Goal: Transaction & Acquisition: Purchase product/service

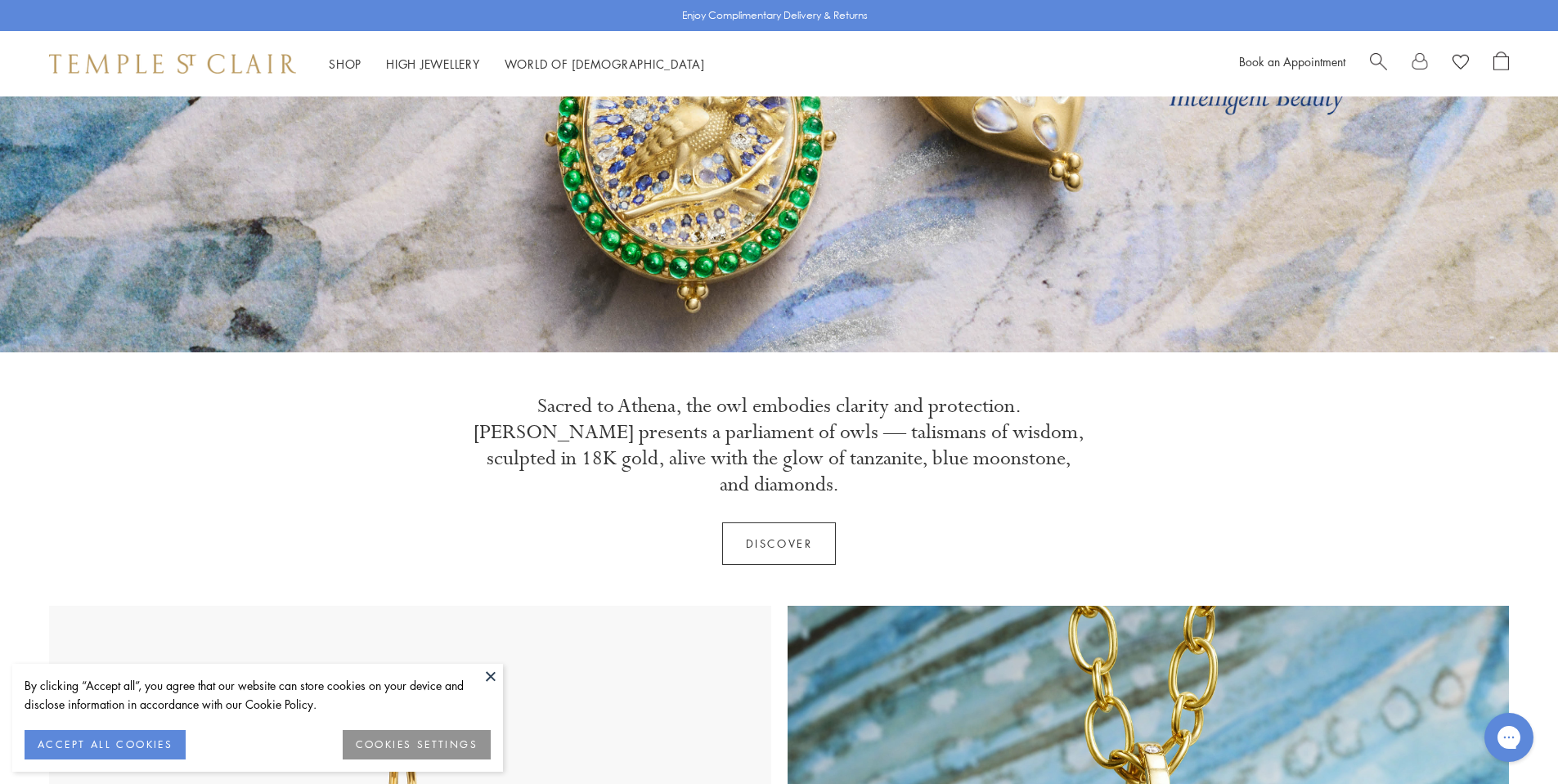
scroll to position [321, 0]
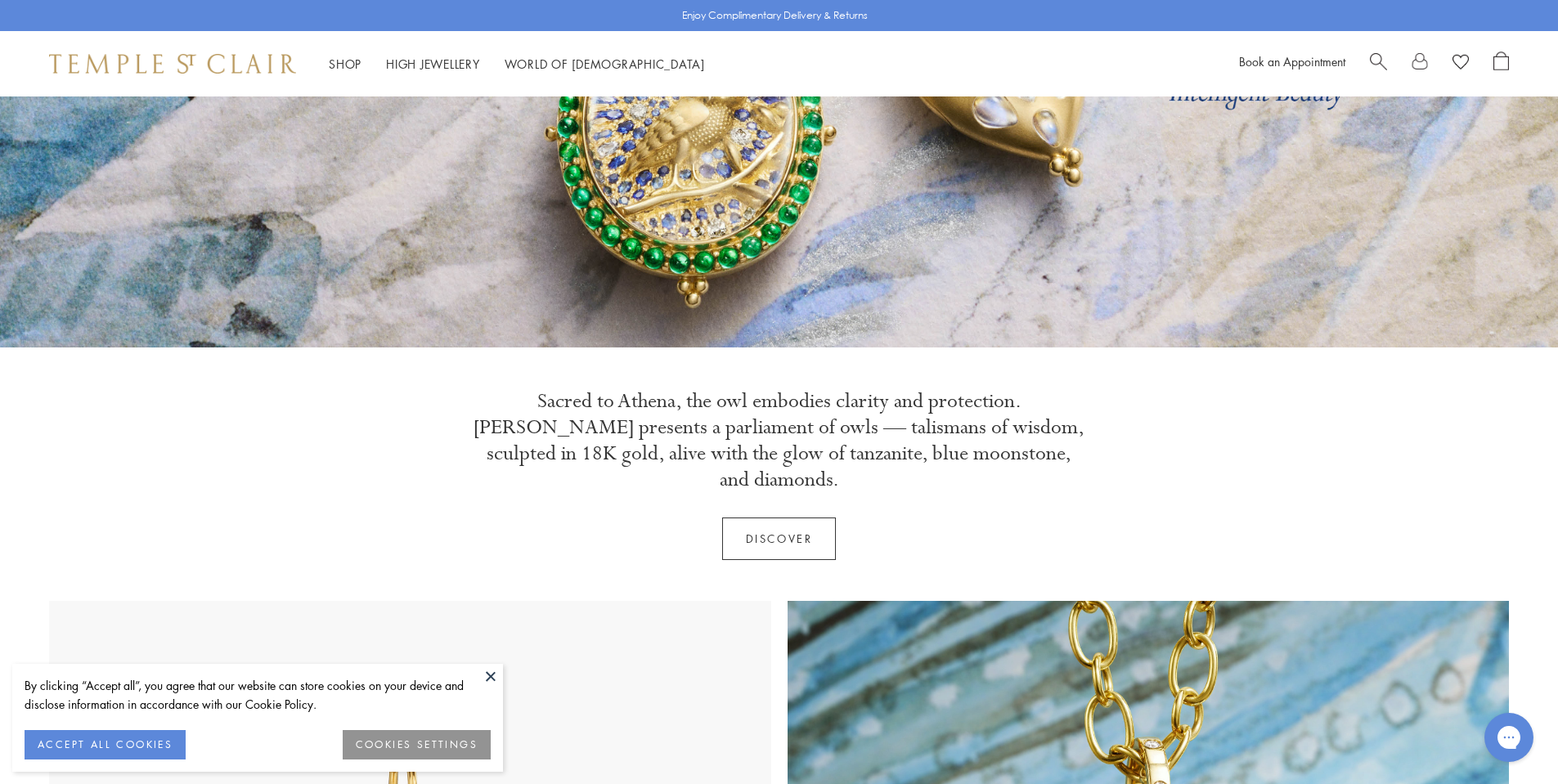
drag, startPoint x: 132, startPoint y: 740, endPoint x: 162, endPoint y: 730, distance: 31.6
click at [133, 740] on button "ACCEPT ALL COOKIES" at bounding box center [105, 744] width 161 height 29
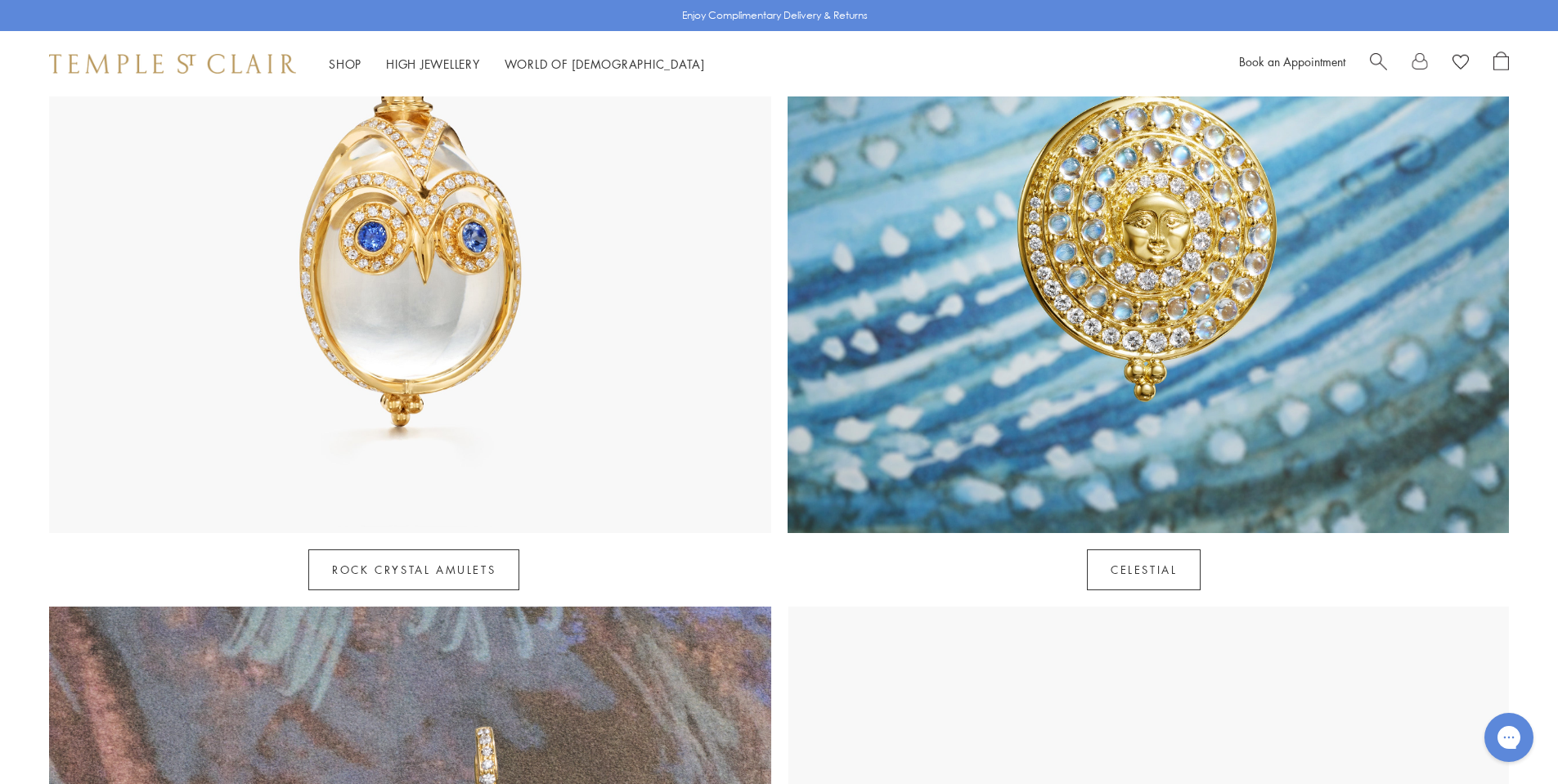
scroll to position [1114, 0]
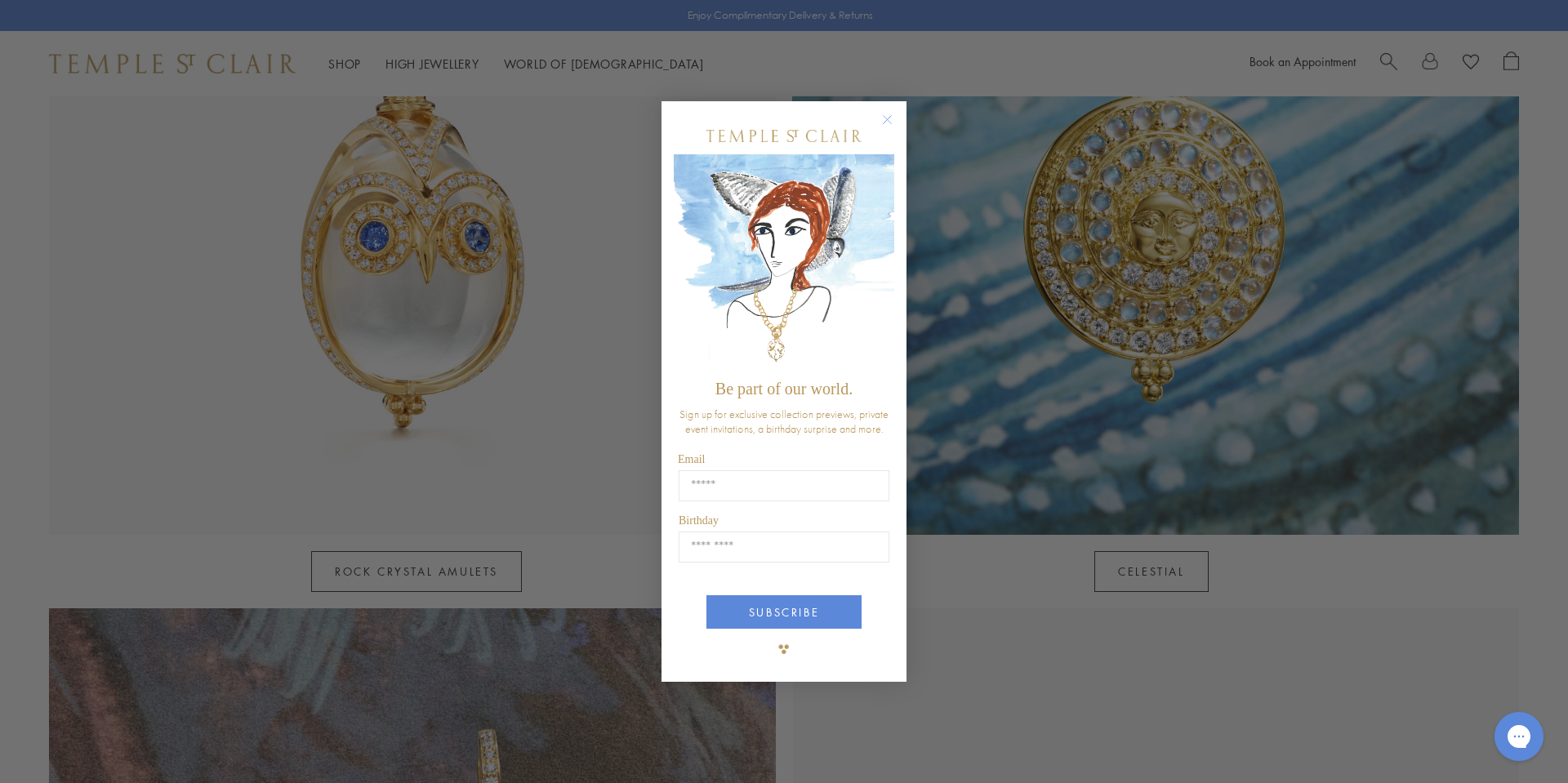
click at [889, 120] on circle "Close dialog" at bounding box center [888, 119] width 20 height 20
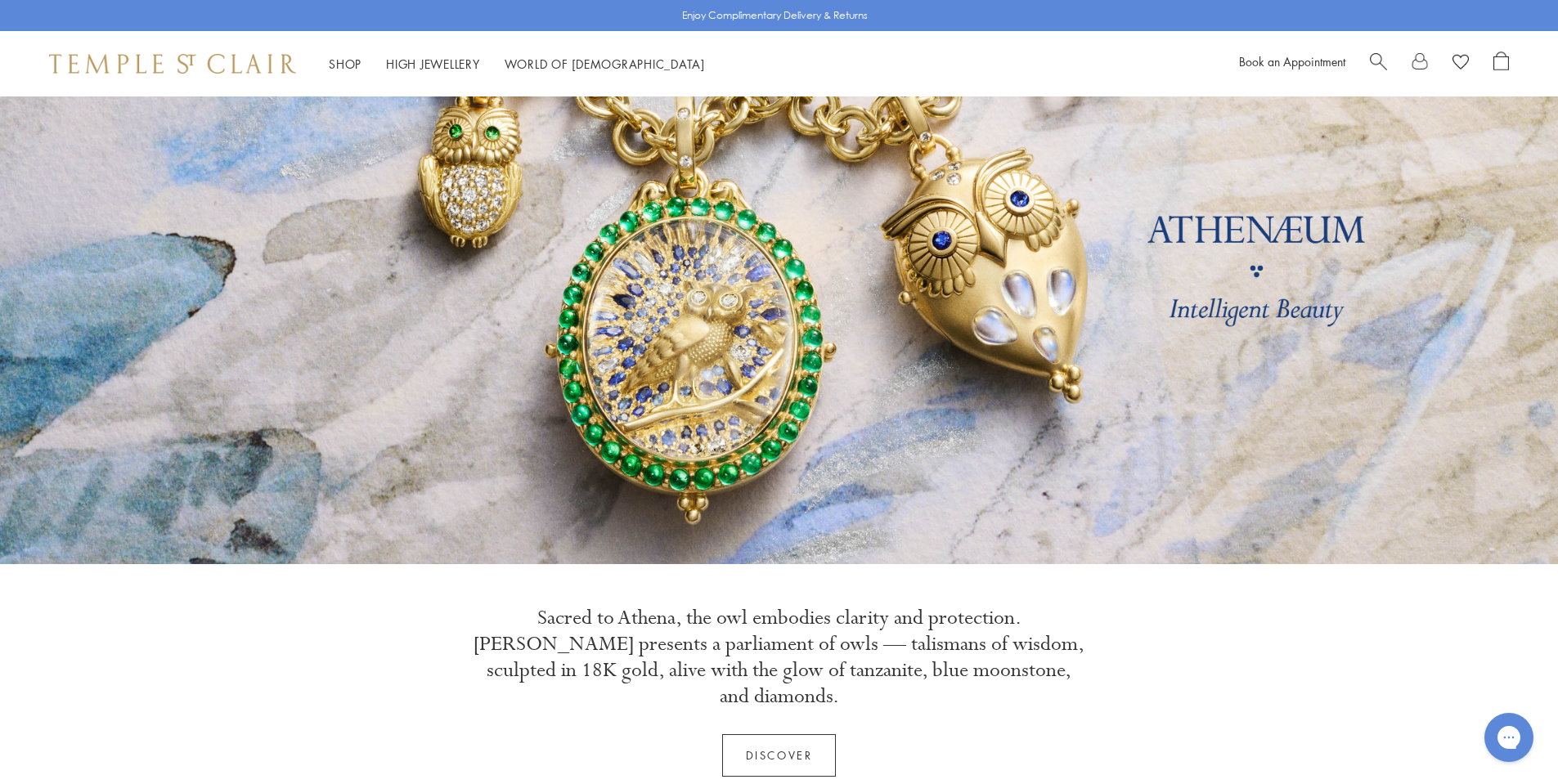
scroll to position [0, 0]
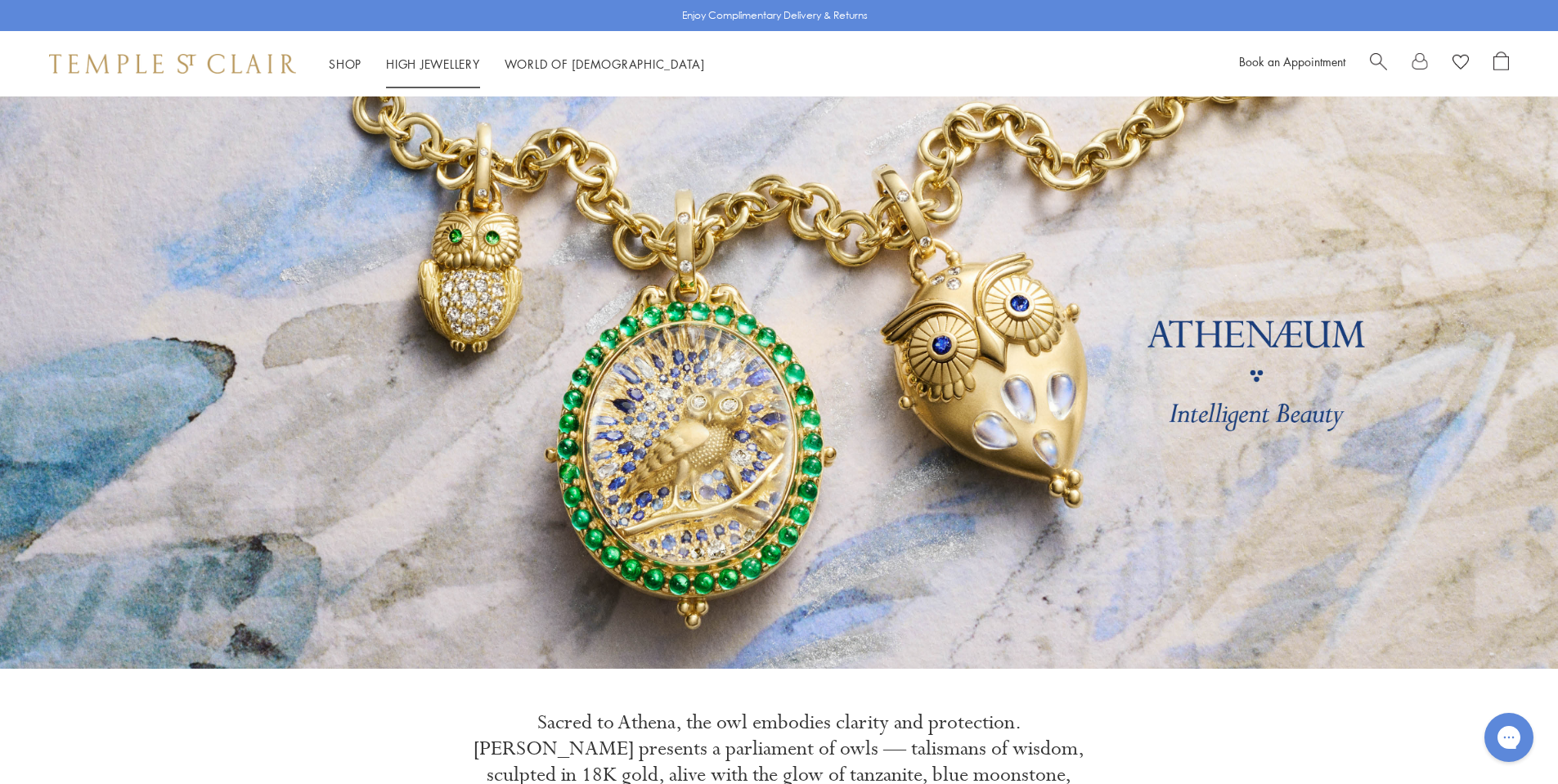
click at [434, 61] on link "High Jewellery High Jewellery" at bounding box center [433, 63] width 94 height 16
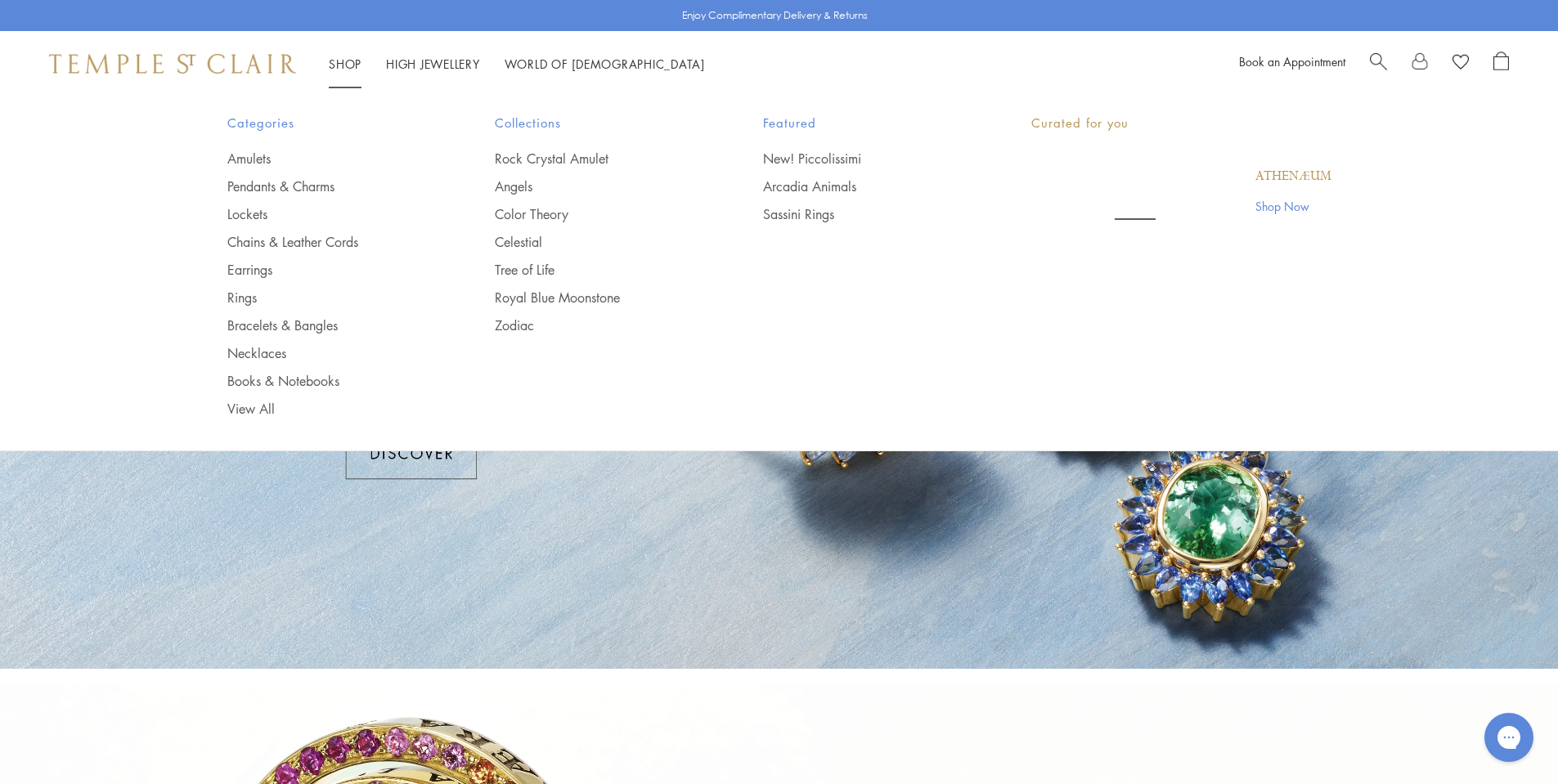
click at [352, 64] on link "Shop Shop" at bounding box center [346, 63] width 33 height 16
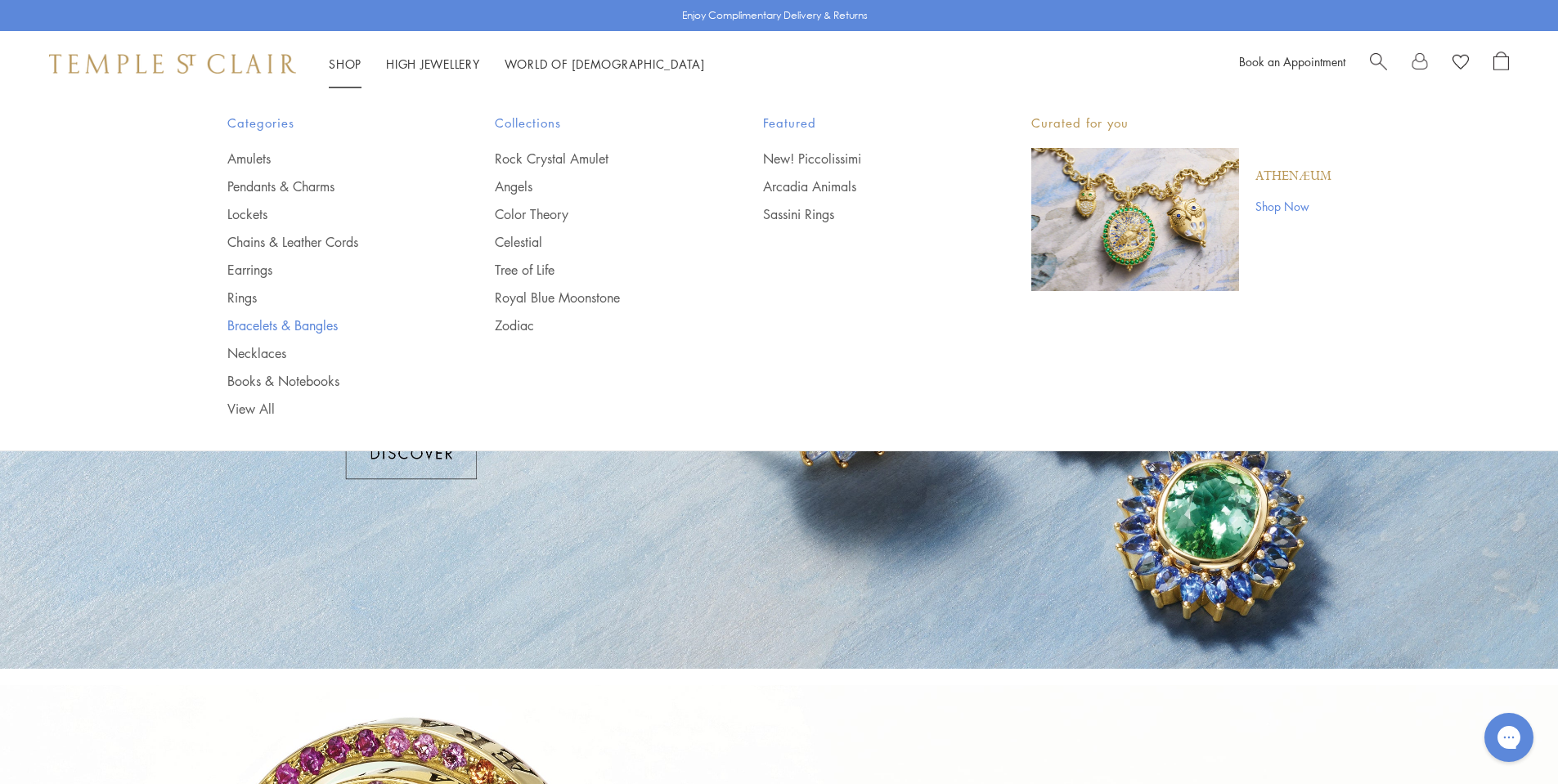
click at [306, 322] on link "Bracelets & Bangles" at bounding box center [329, 325] width 203 height 18
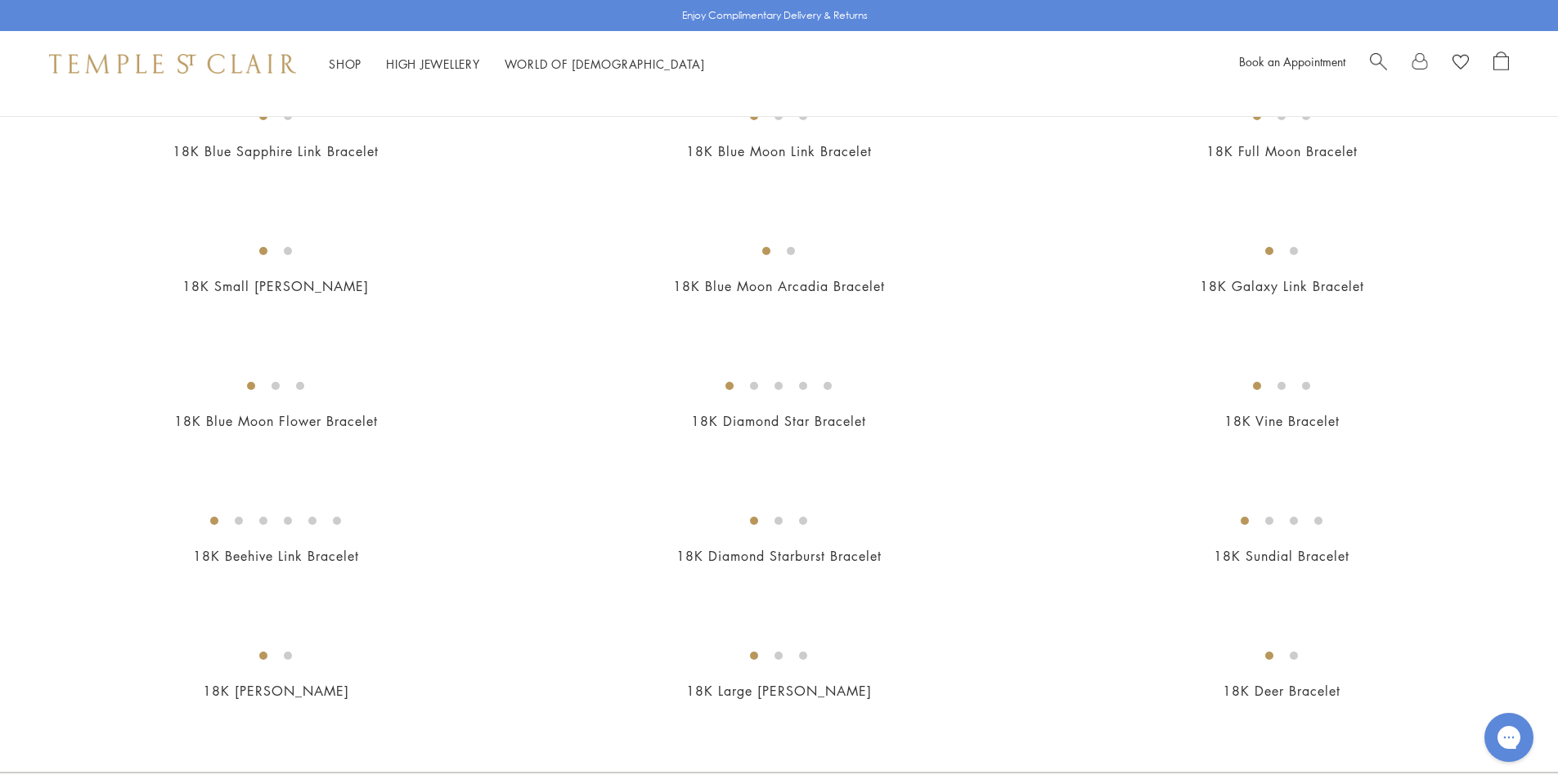
scroll to position [1280, 0]
click at [0, 0] on img at bounding box center [0, 0] width 0 height 0
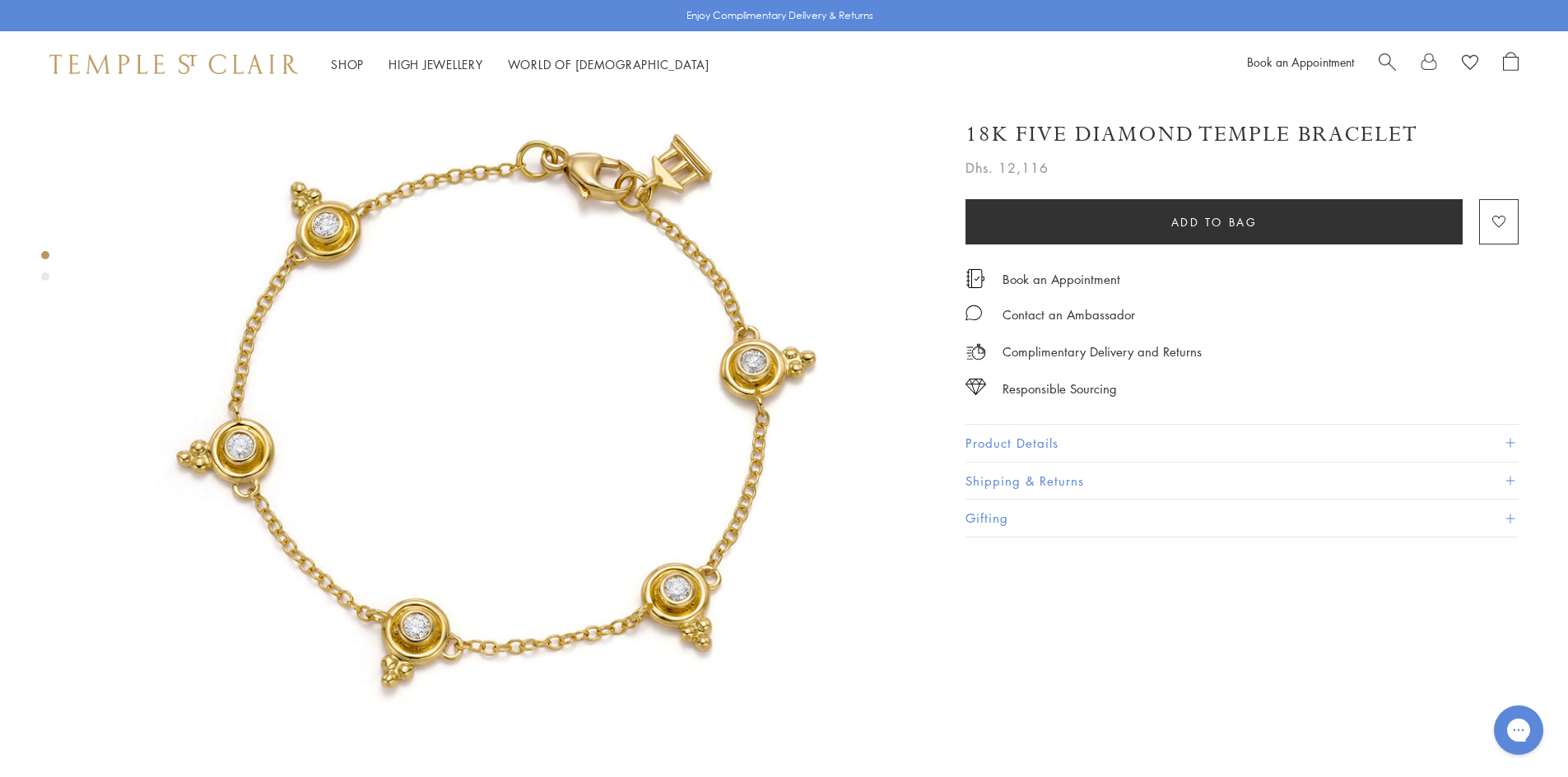
scroll to position [98, 0]
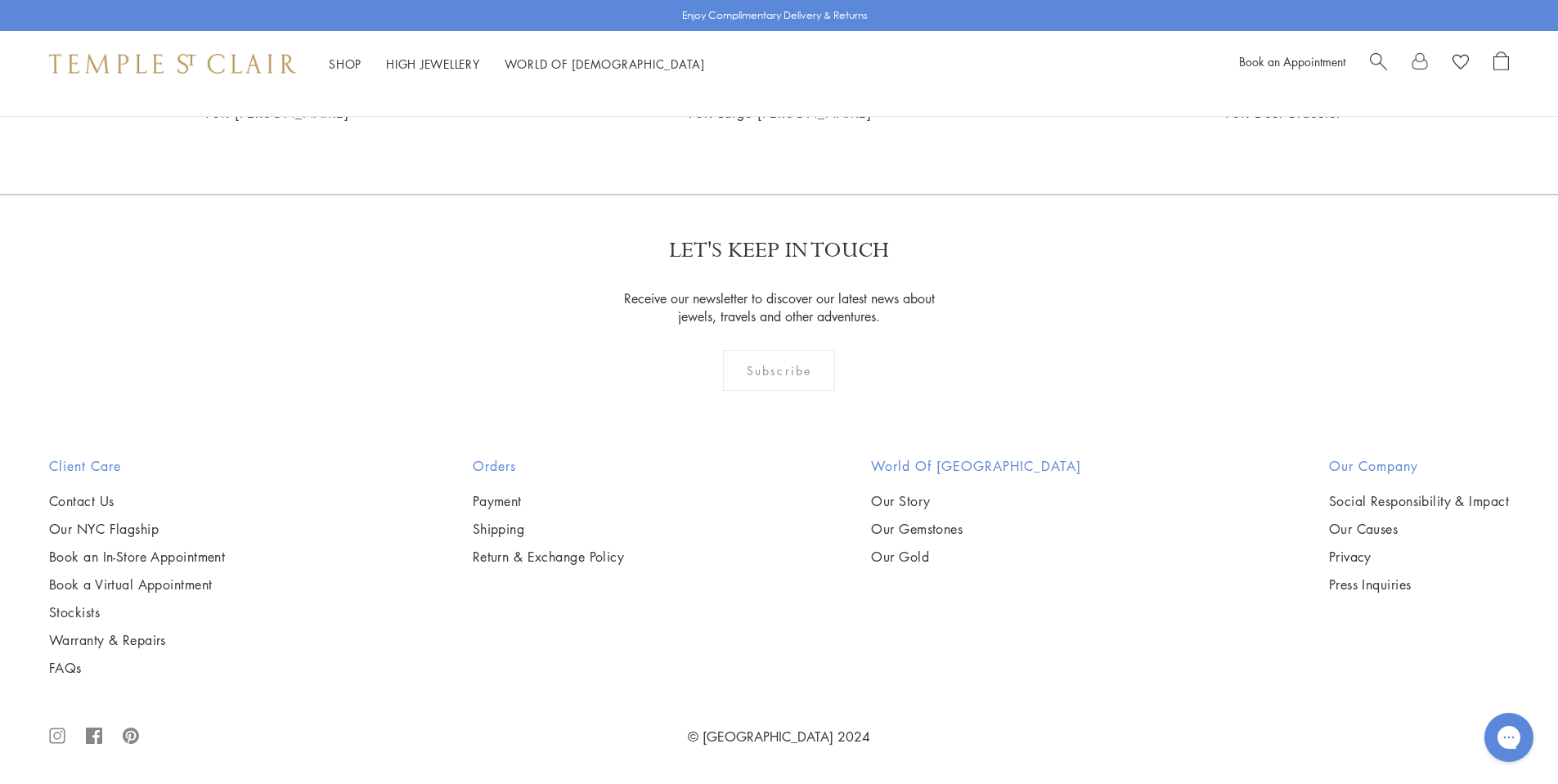
scroll to position [7264, 0]
